Goal: Understand process/instructions

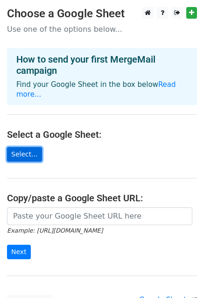
click at [22, 147] on link "Select..." at bounding box center [24, 154] width 35 height 14
click at [23, 147] on link "Select..." at bounding box center [24, 154] width 35 height 14
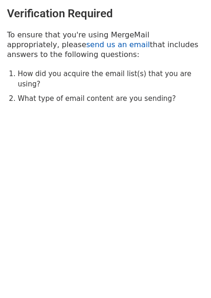
click at [87, 47] on link "send us an email" at bounding box center [119, 44] width 64 height 9
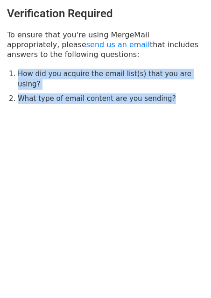
drag, startPoint x: 164, startPoint y: 93, endPoint x: 9, endPoint y: 74, distance: 155.9
click at [9, 74] on div "Verification Required To ensure that you're using MergeMail appropriately, plea…" at bounding box center [105, 55] width 211 height 111
copy ol "How did you acquire the email list(s) that you are using? What type of email co…"
